Goal: Obtain resource: Obtain resource

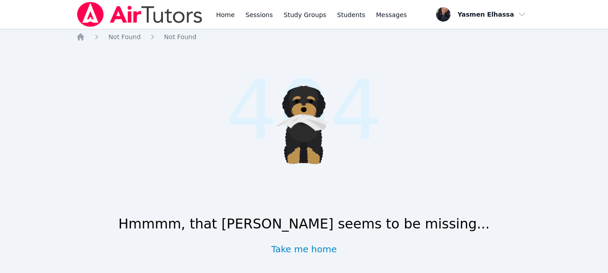
click at [209, 15] on div "Home Sessions Study Groups Students Messages" at bounding box center [242, 14] width 332 height 29
click at [229, 10] on link "Home" at bounding box center [225, 14] width 22 height 29
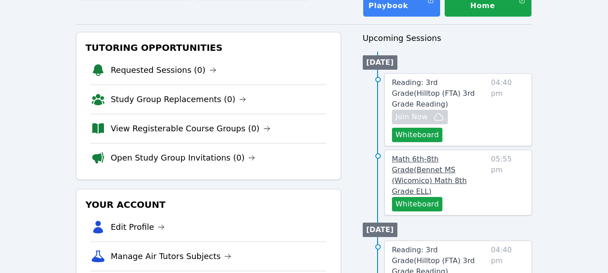
scroll to position [90, 0]
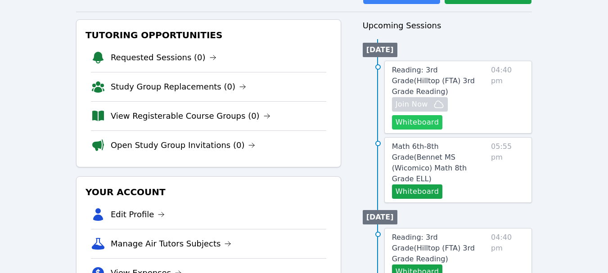
click at [417, 115] on button "Whiteboard" at bounding box center [417, 122] width 51 height 14
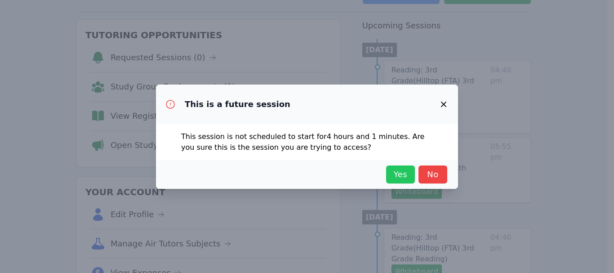
click at [399, 175] on span "Yes" at bounding box center [401, 174] width 20 height 13
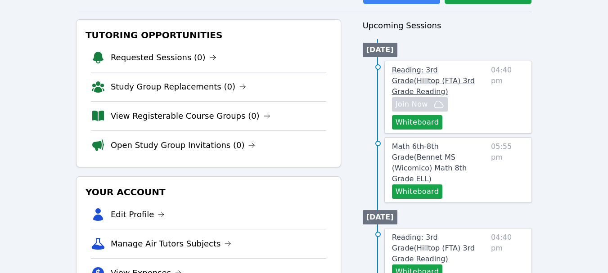
click at [433, 75] on link "Reading: 3rd Grade ( Hilltop (FTA) 3rd Grade Reading )" at bounding box center [439, 81] width 95 height 32
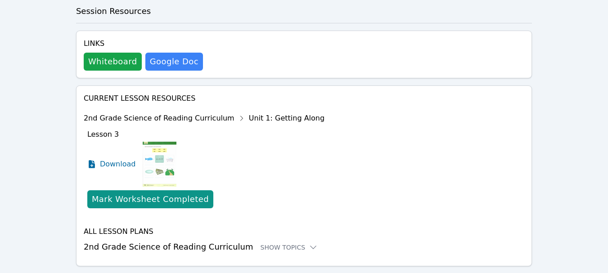
scroll to position [338, 0]
click at [283, 242] on div "Show Topics" at bounding box center [289, 246] width 58 height 9
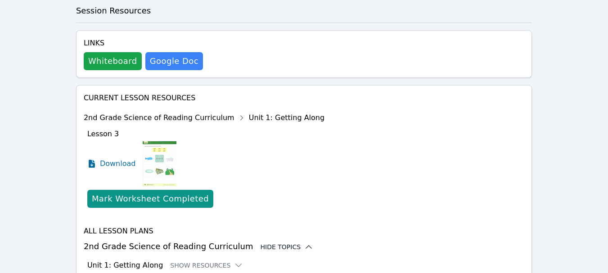
scroll to position [448, 0]
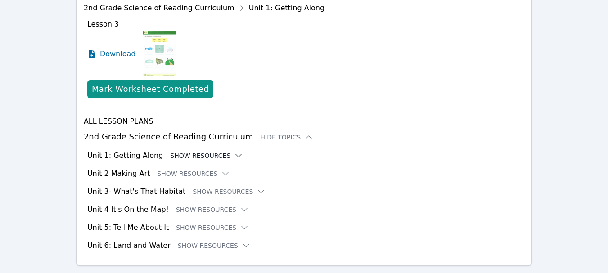
click at [211, 151] on button "Show Resources" at bounding box center [206, 155] width 73 height 9
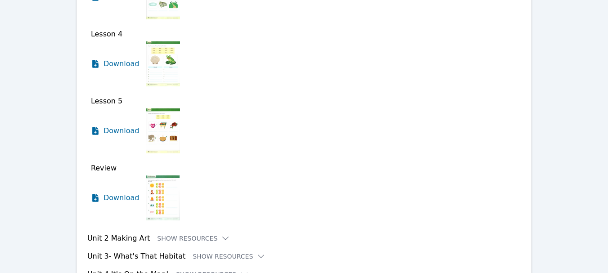
scroll to position [962, 0]
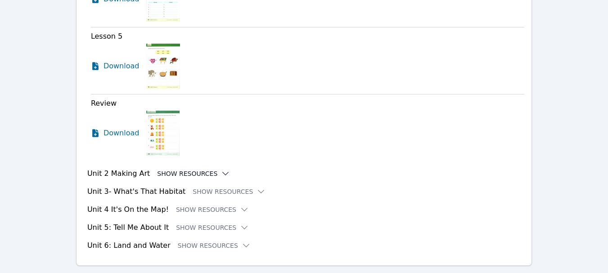
click at [221, 169] on icon at bounding box center [225, 173] width 9 height 9
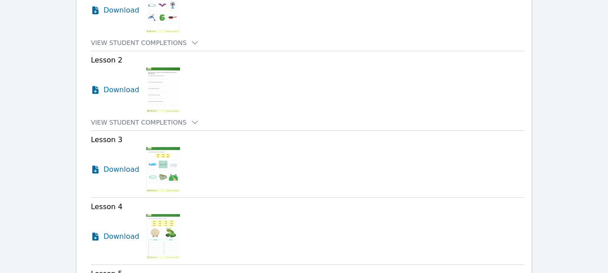
scroll to position [737, 0]
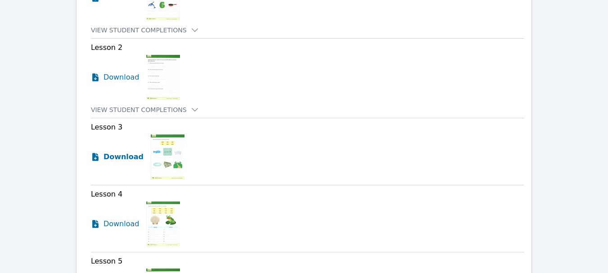
click at [108, 152] on span "Download" at bounding box center [123, 157] width 40 height 11
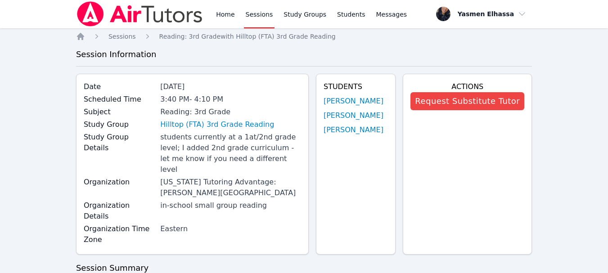
scroll to position [0, 0]
click at [223, 17] on link "Home" at bounding box center [225, 14] width 22 height 29
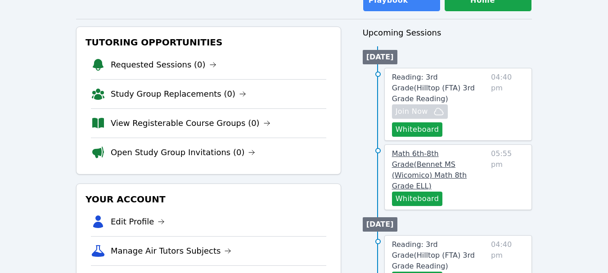
scroll to position [90, 0]
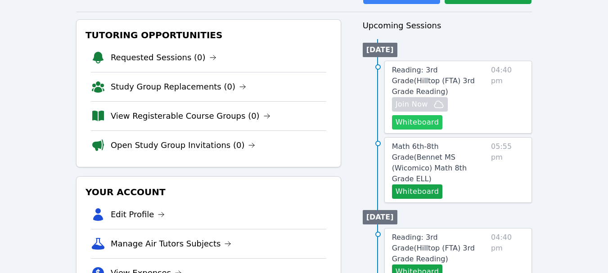
click at [429, 115] on button "Whiteboard" at bounding box center [417, 122] width 51 height 14
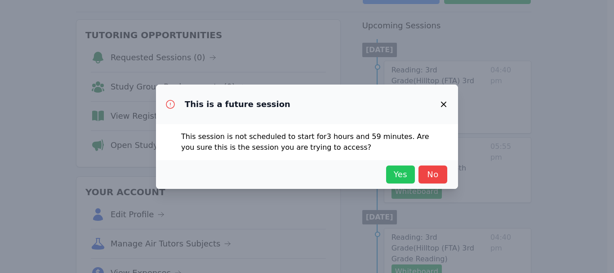
click at [404, 171] on span "Yes" at bounding box center [401, 174] width 20 height 13
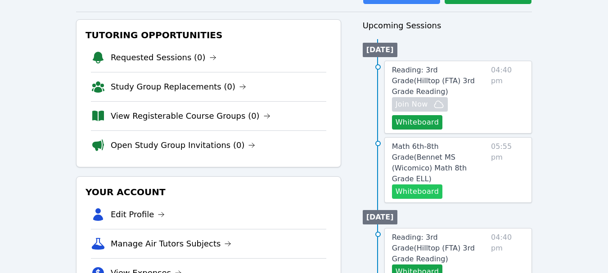
click at [420, 184] on button "Whiteboard" at bounding box center [417, 191] width 51 height 14
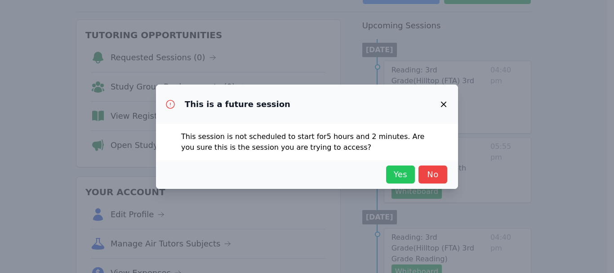
click at [403, 174] on span "Yes" at bounding box center [401, 174] width 20 height 13
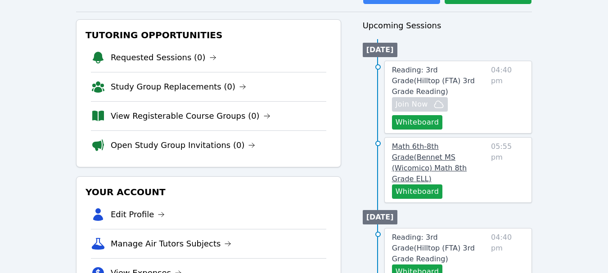
click at [440, 144] on span "Math 6th-8th Grade ( Bennet MS (Wicomico) Math 8th Grade ELL )" at bounding box center [429, 162] width 75 height 41
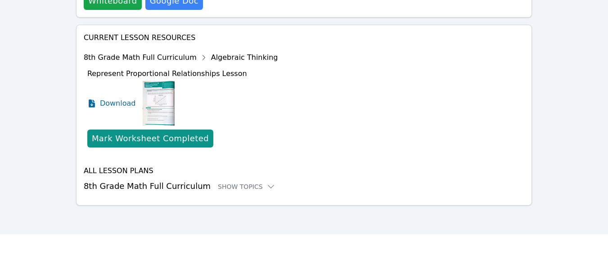
scroll to position [369, 0]
